Goal: Information Seeking & Learning: Learn about a topic

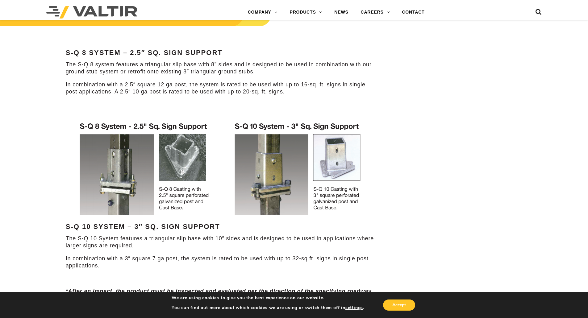
scroll to position [340, 0]
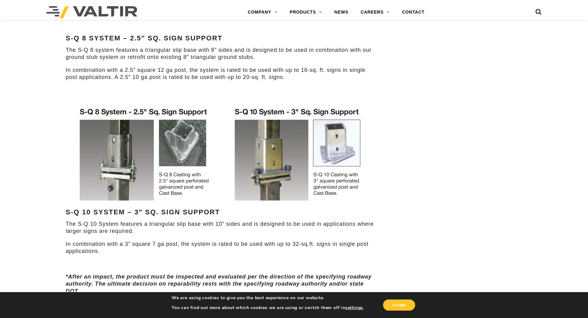
click at [314, 129] on img at bounding box center [220, 155] width 305 height 106
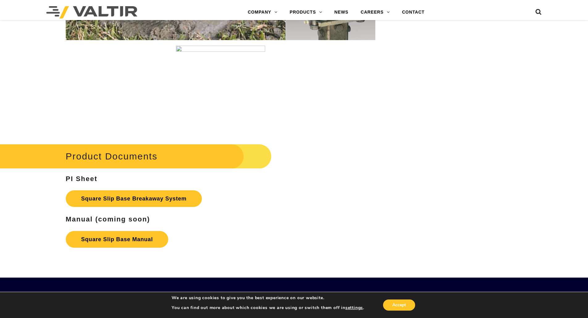
scroll to position [957, 0]
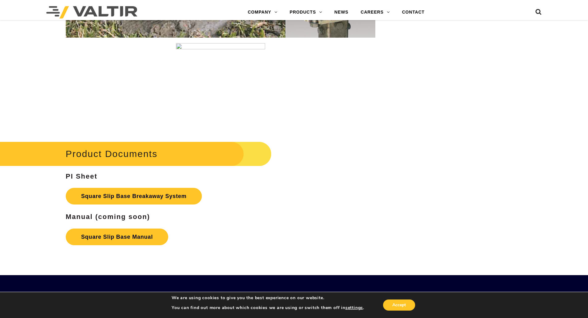
click at [306, 113] on link "SIGN POSTS & SUPPORTS" at bounding box center [322, 111] width 77 height 12
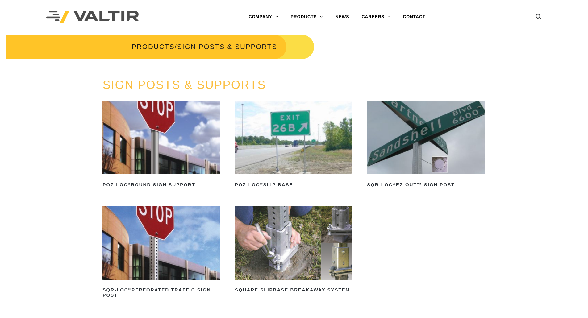
scroll to position [62, 0]
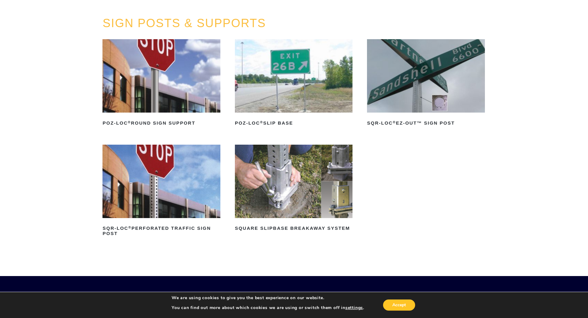
click at [282, 174] on img at bounding box center [294, 181] width 118 height 73
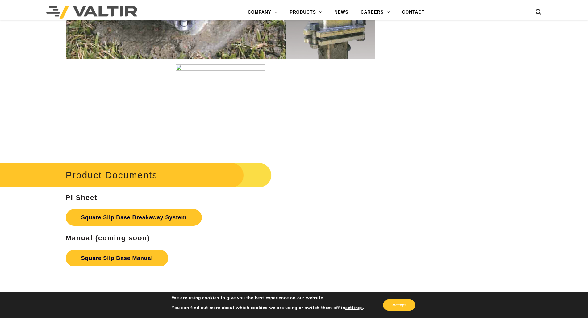
scroll to position [1019, 0]
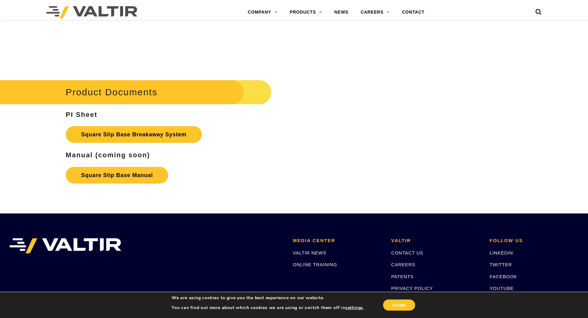
click at [129, 178] on link "Square Slip Base Manual" at bounding box center [117, 175] width 102 height 17
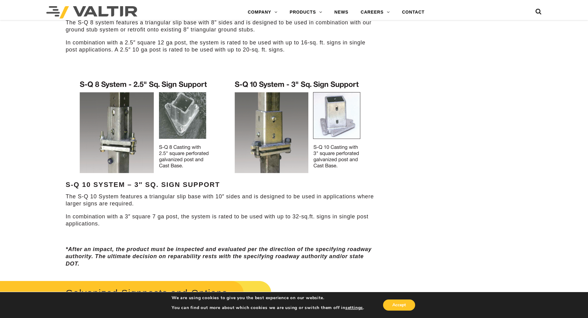
scroll to position [370, 0]
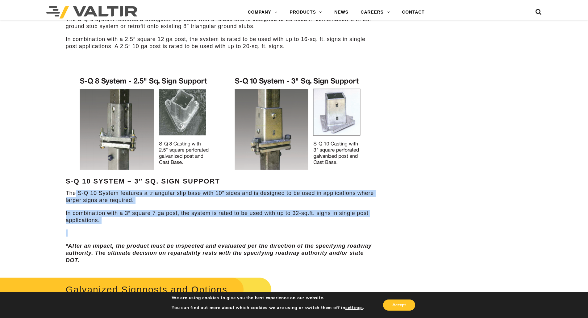
drag, startPoint x: 91, startPoint y: 194, endPoint x: 303, endPoint y: 230, distance: 215.1
click at [303, 230] on div "Features S-Q 8 System – 2.5″ Sq. Sign Support The S-Q 8 system features a trian…" at bounding box center [221, 110] width 310 height 310
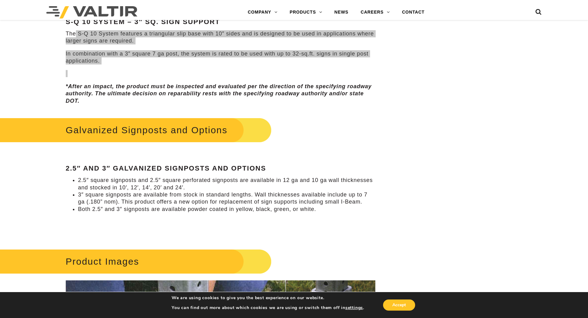
scroll to position [544, 0]
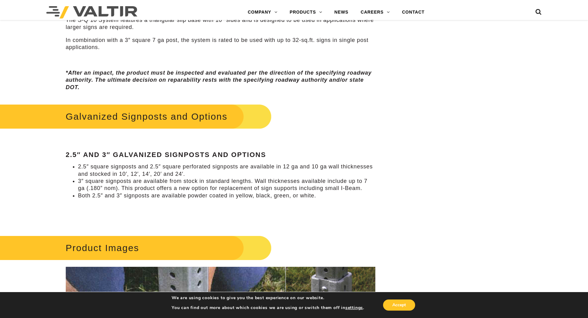
click at [111, 166] on li "2.5″ square signposts and 2.5″ square perforated signposts are available in 12 …" at bounding box center [226, 170] width 297 height 15
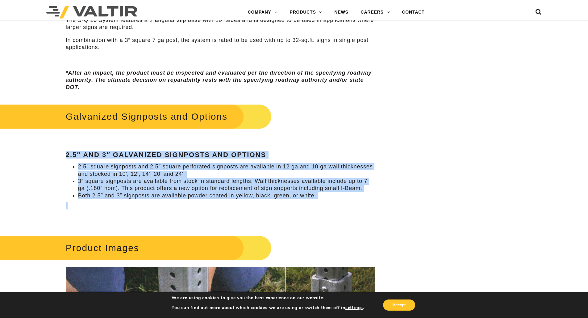
drag, startPoint x: 65, startPoint y: 151, endPoint x: 355, endPoint y: 205, distance: 294.1
click at [355, 205] on div "Galvanized Signposts and Options 2.5″ and 3″ Galvanized Signposts and Options 2…" at bounding box center [221, 162] width 310 height 120
click at [340, 208] on p at bounding box center [221, 206] width 310 height 7
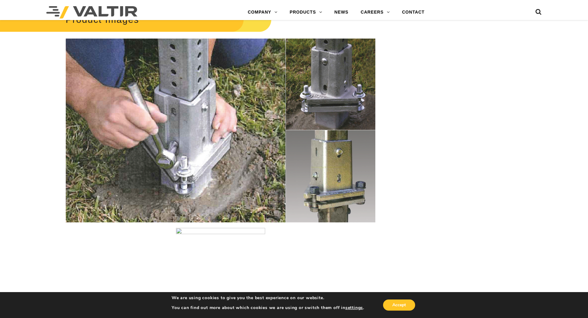
scroll to position [821, 0]
